Goal: Task Accomplishment & Management: Manage account settings

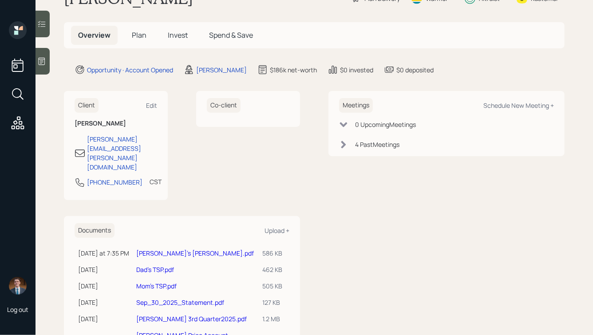
scroll to position [36, 0]
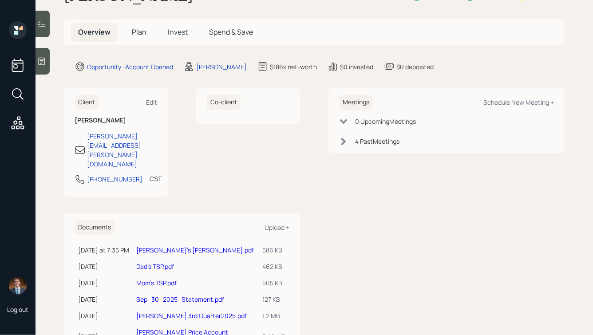
click at [174, 246] on link "[PERSON_NAME]'s [PERSON_NAME].pdf" at bounding box center [195, 250] width 118 height 8
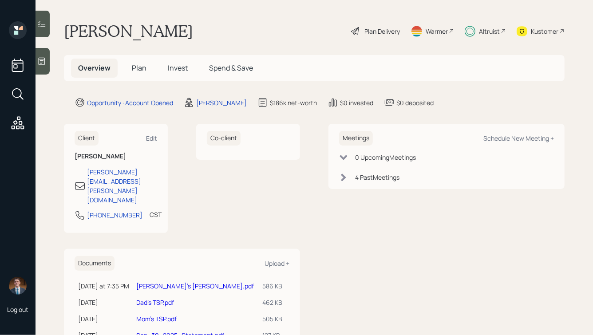
click at [141, 67] on span "Plan" at bounding box center [139, 68] width 15 height 10
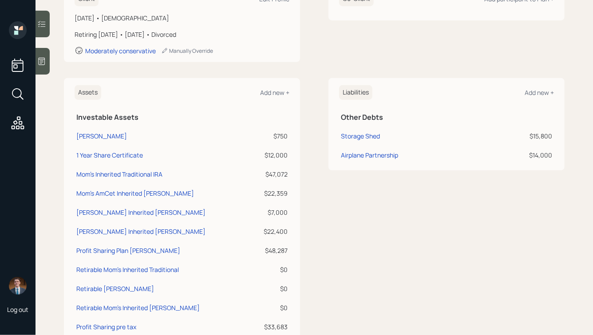
scroll to position [149, 0]
click at [86, 135] on div "[PERSON_NAME]" at bounding box center [101, 136] width 51 height 9
select select "roth_ira"
select select "balanced"
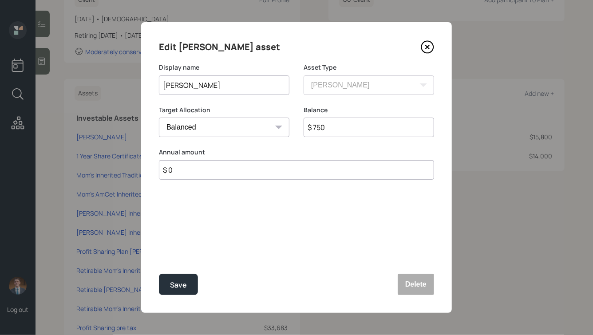
click at [162, 85] on input "[PERSON_NAME]" at bounding box center [224, 85] width 130 height 20
type input "[PERSON_NAME] [PERSON_NAME]"
click at [319, 129] on input "$ 750" at bounding box center [369, 128] width 130 height 20
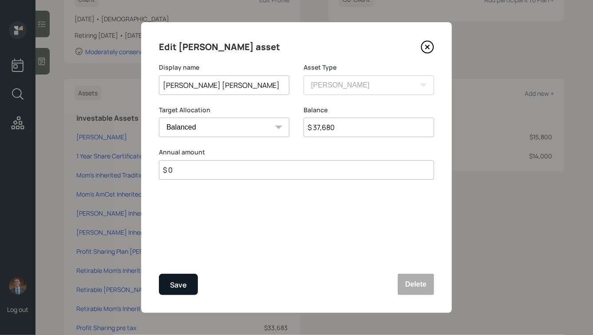
type input "$ 37,680"
click at [182, 286] on div "Save" at bounding box center [178, 285] width 17 height 12
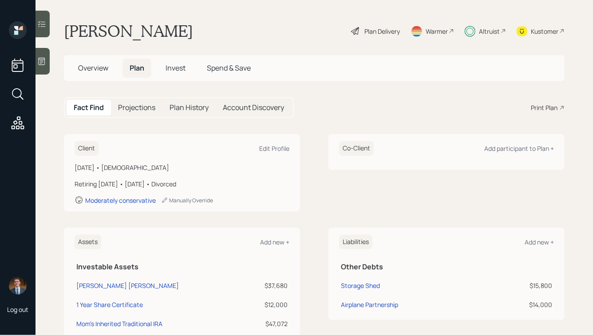
click at [179, 71] on span "Invest" at bounding box center [176, 68] width 20 height 10
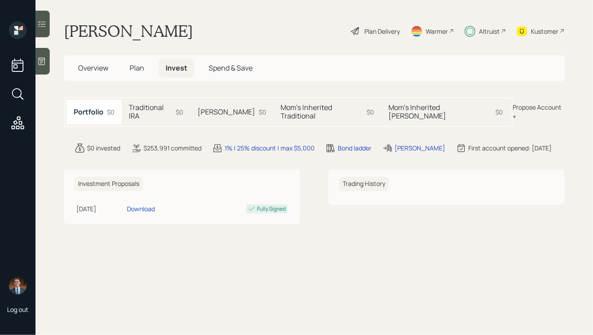
click at [229, 106] on div "[PERSON_NAME] $0" at bounding box center [232, 112] width 83 height 24
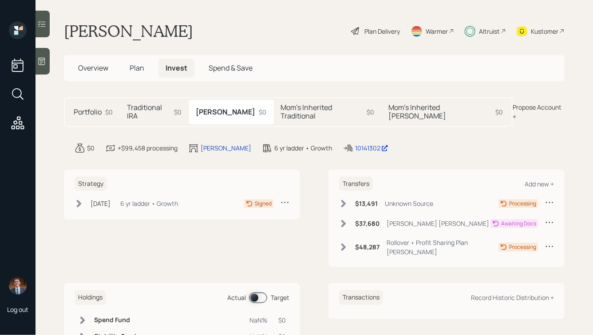
click at [363, 220] on h6 "$37,680" at bounding box center [367, 224] width 24 height 8
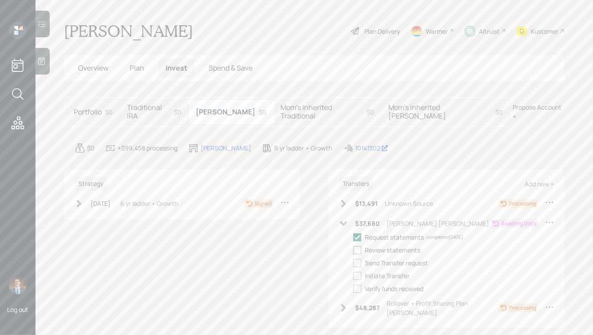
click at [359, 246] on div at bounding box center [357, 250] width 8 height 8
click at [353, 250] on input "checkbox" at bounding box center [353, 250] width 0 height 0
checkbox input "true"
click at [358, 259] on div at bounding box center [357, 263] width 8 height 8
click at [353, 263] on input "checkbox" at bounding box center [353, 263] width 0 height 0
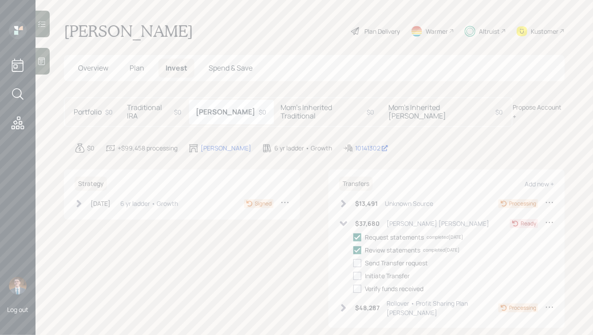
checkbox input "true"
click at [358, 272] on div at bounding box center [357, 276] width 8 height 8
click at [353, 276] on input "checkbox" at bounding box center [353, 276] width 0 height 0
checkbox input "true"
drag, startPoint x: 329, startPoint y: 134, endPoint x: 354, endPoint y: 144, distance: 27.3
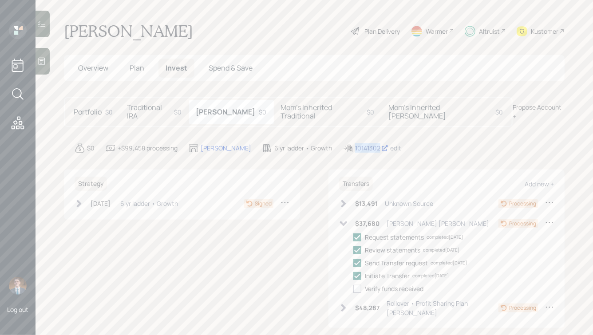
click at [354, 144] on main "[PERSON_NAME] Plan Delivery Warmer Altruist Kustomer Overview Plan Invest Spend…" at bounding box center [314, 167] width 557 height 335
copy div "10141302"
